Goal: Find contact information: Find contact information

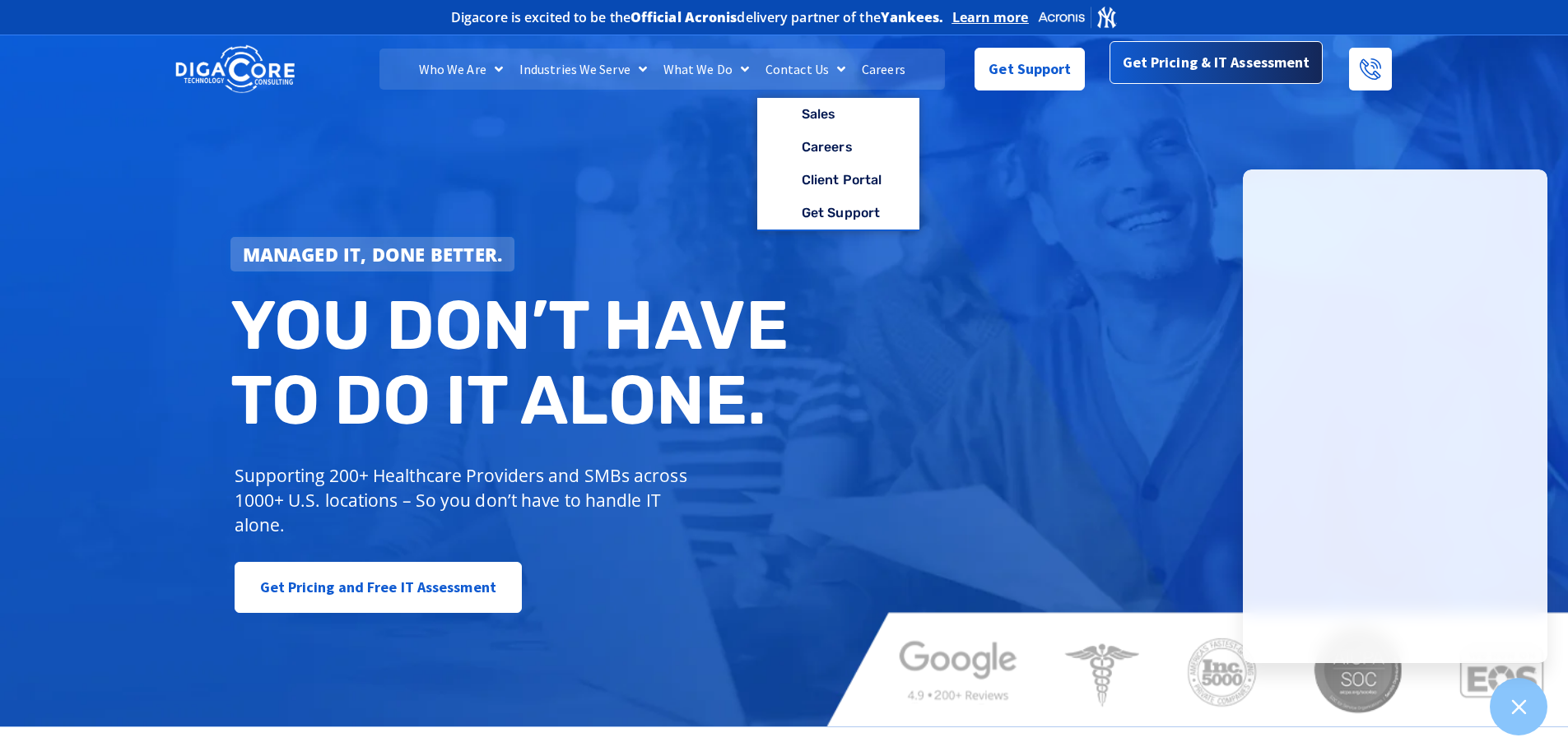
click at [1165, 60] on span "Get Pricing & IT Assessment" at bounding box center [1216, 65] width 188 height 33
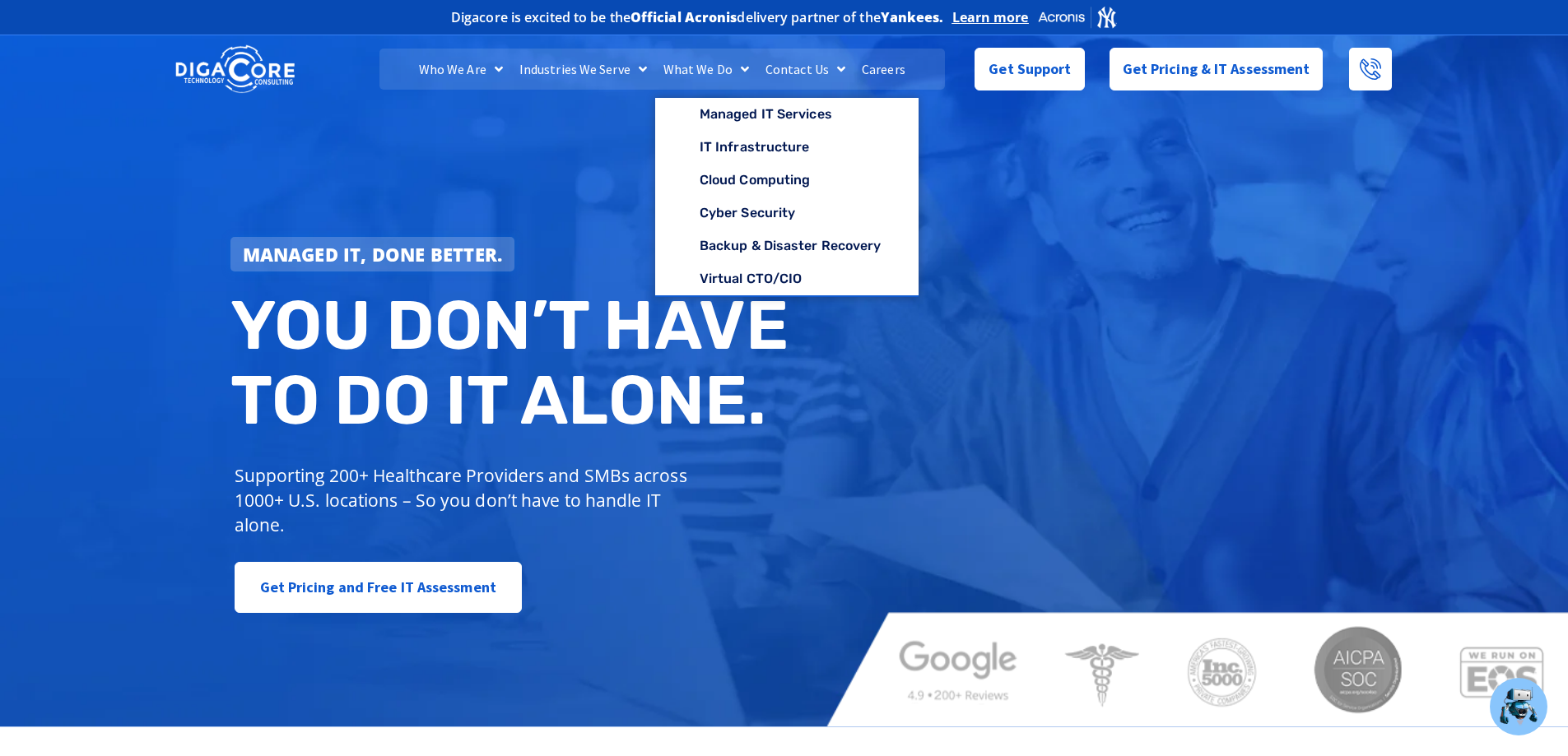
click at [793, 61] on link "Contact Us" at bounding box center [805, 69] width 96 height 41
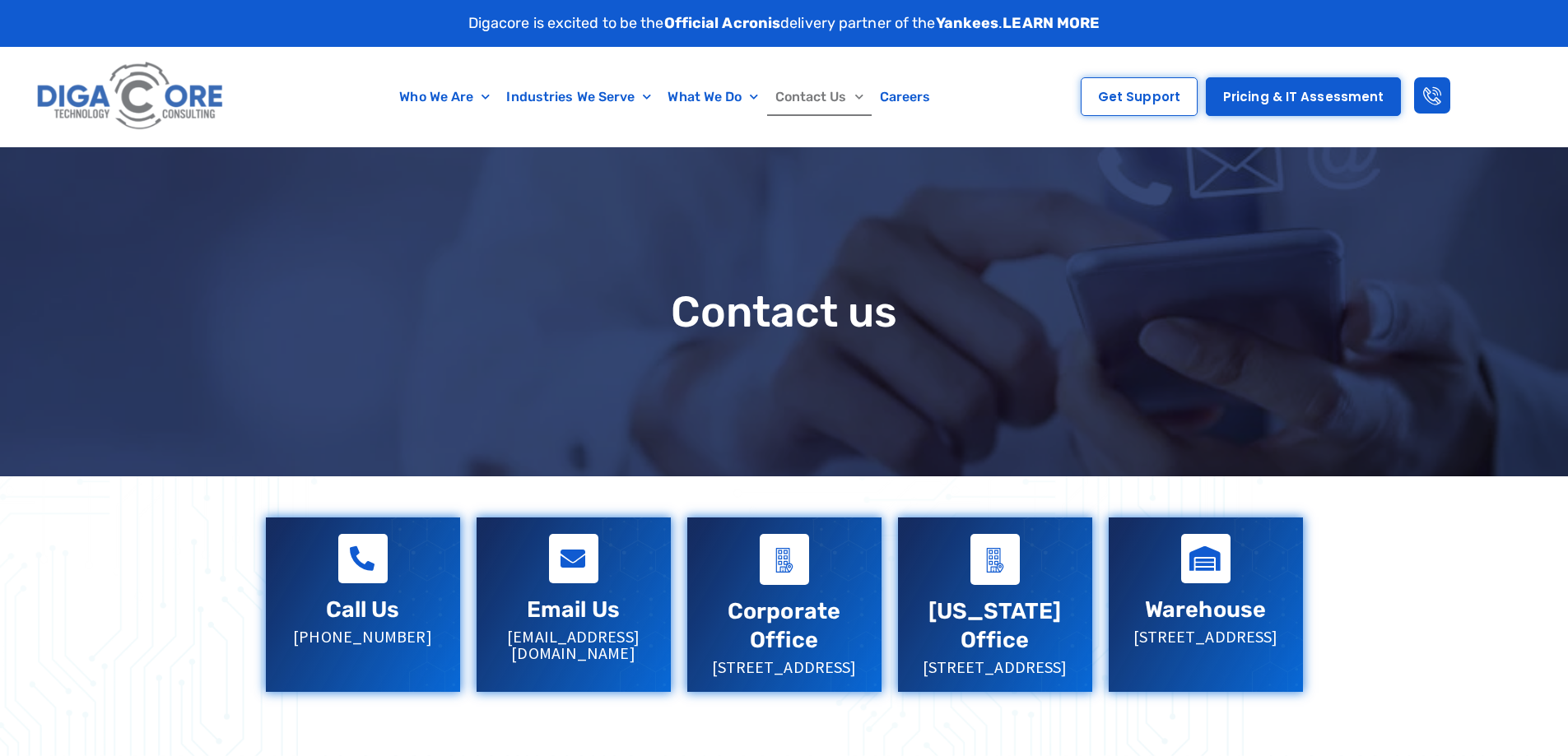
click at [534, 616] on link "Email Us" at bounding box center [573, 610] width 93 height 27
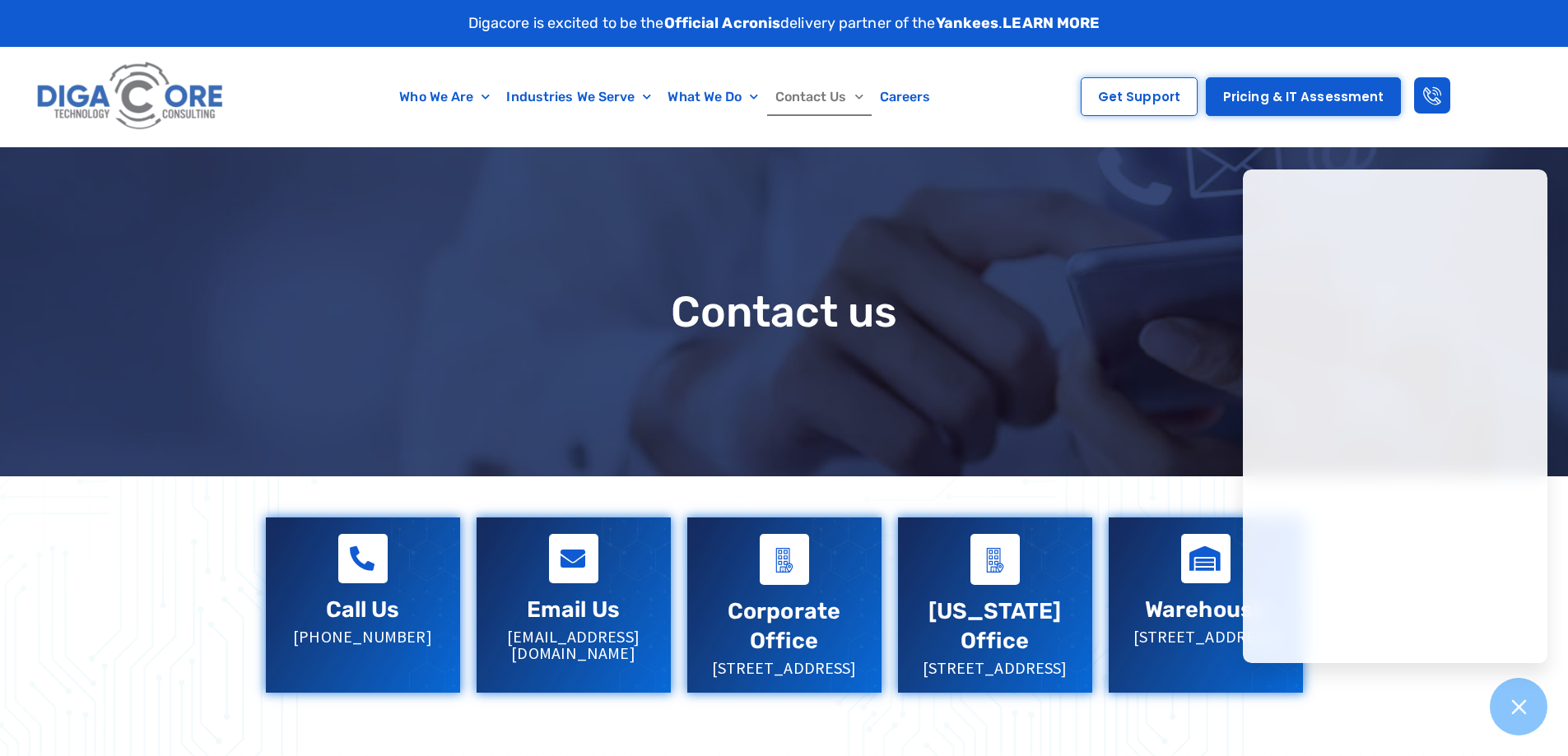
click at [584, 654] on div "Email Us [EMAIL_ADDRESS][DOMAIN_NAME]" at bounding box center [574, 597] width 194 height 160
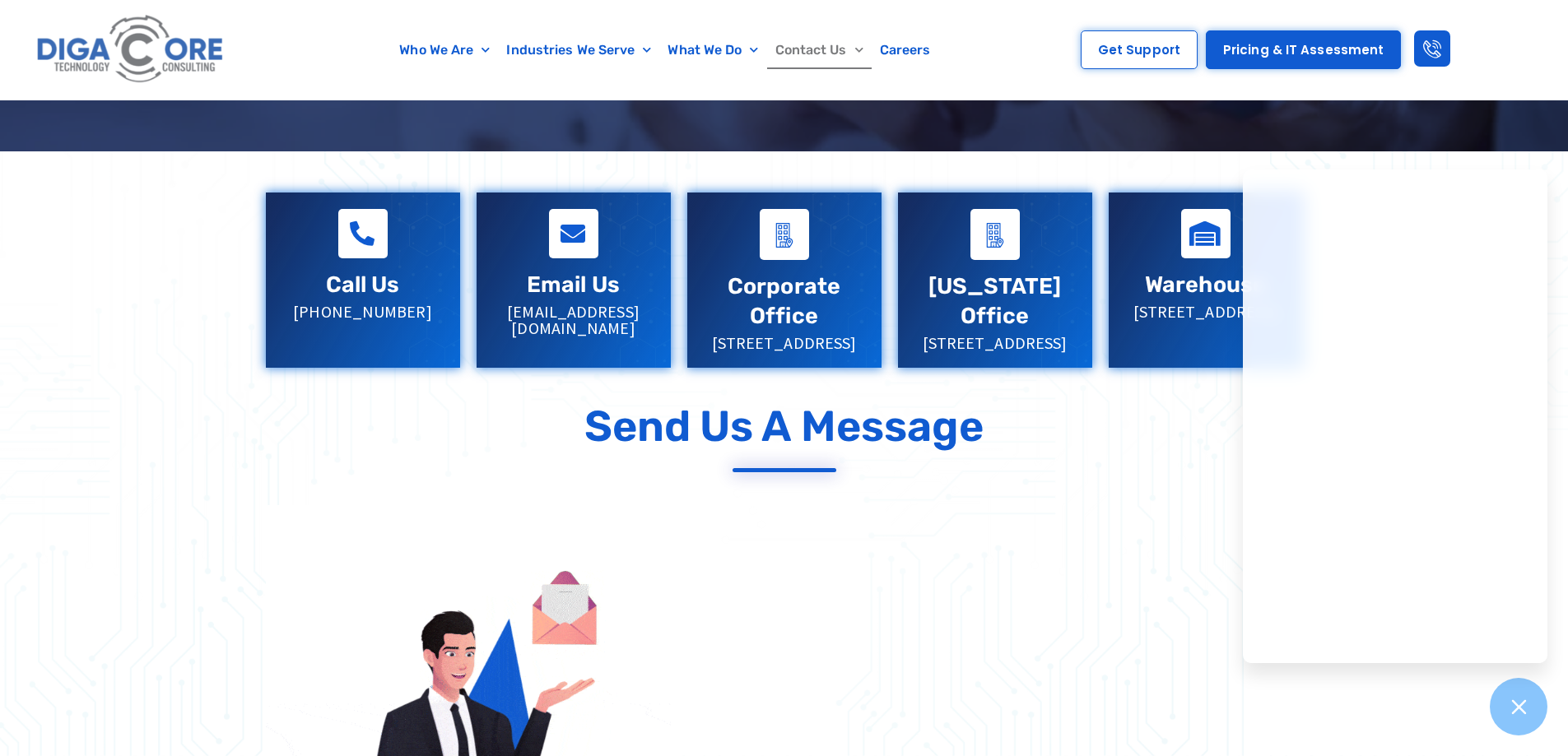
scroll to position [329, 0]
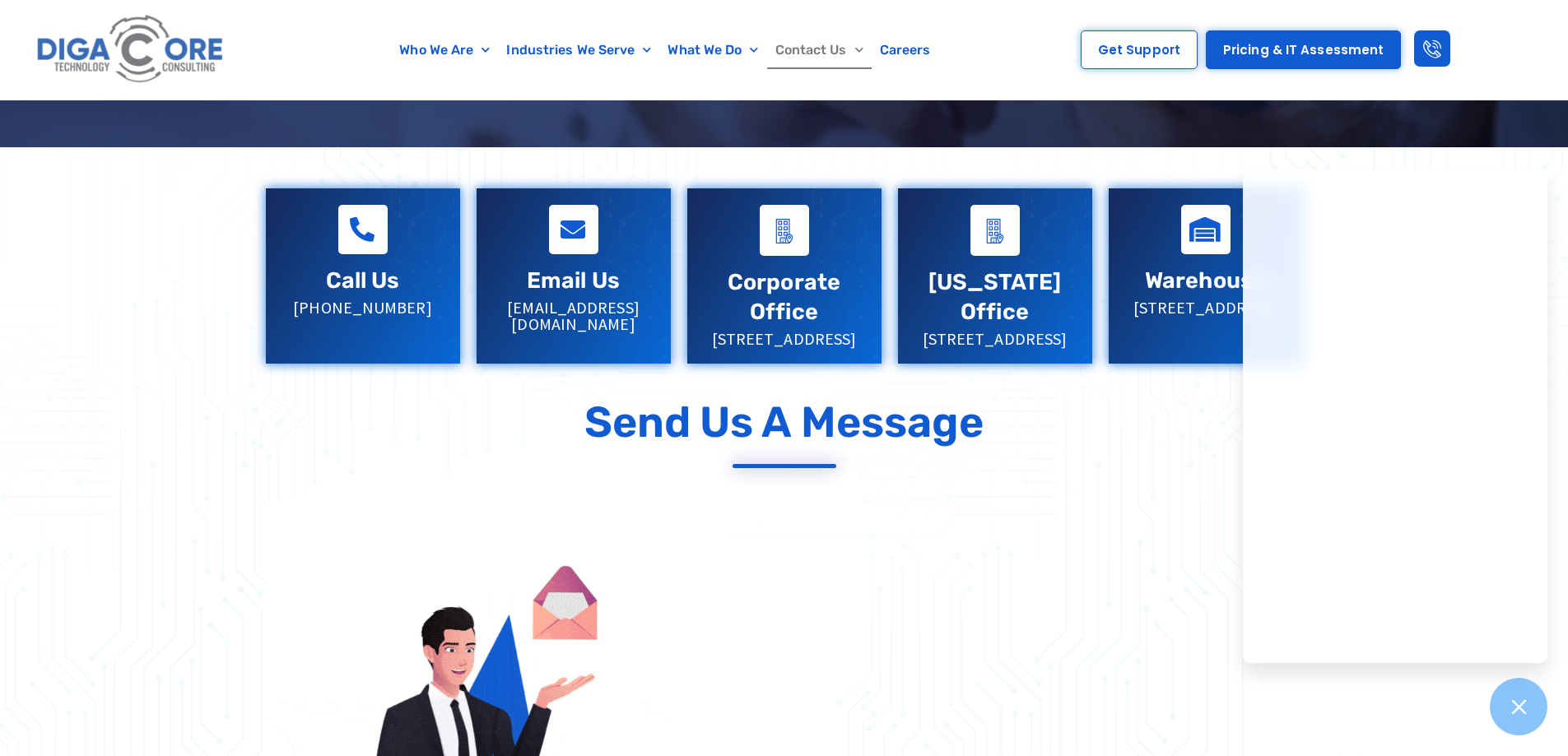
click at [579, 313] on p "[EMAIL_ADDRESS][DOMAIN_NAME]" at bounding box center [573, 315] width 161 height 33
click at [578, 303] on p "[EMAIL_ADDRESS][DOMAIN_NAME]" at bounding box center [573, 315] width 161 height 33
